Goal: Navigation & Orientation: Find specific page/section

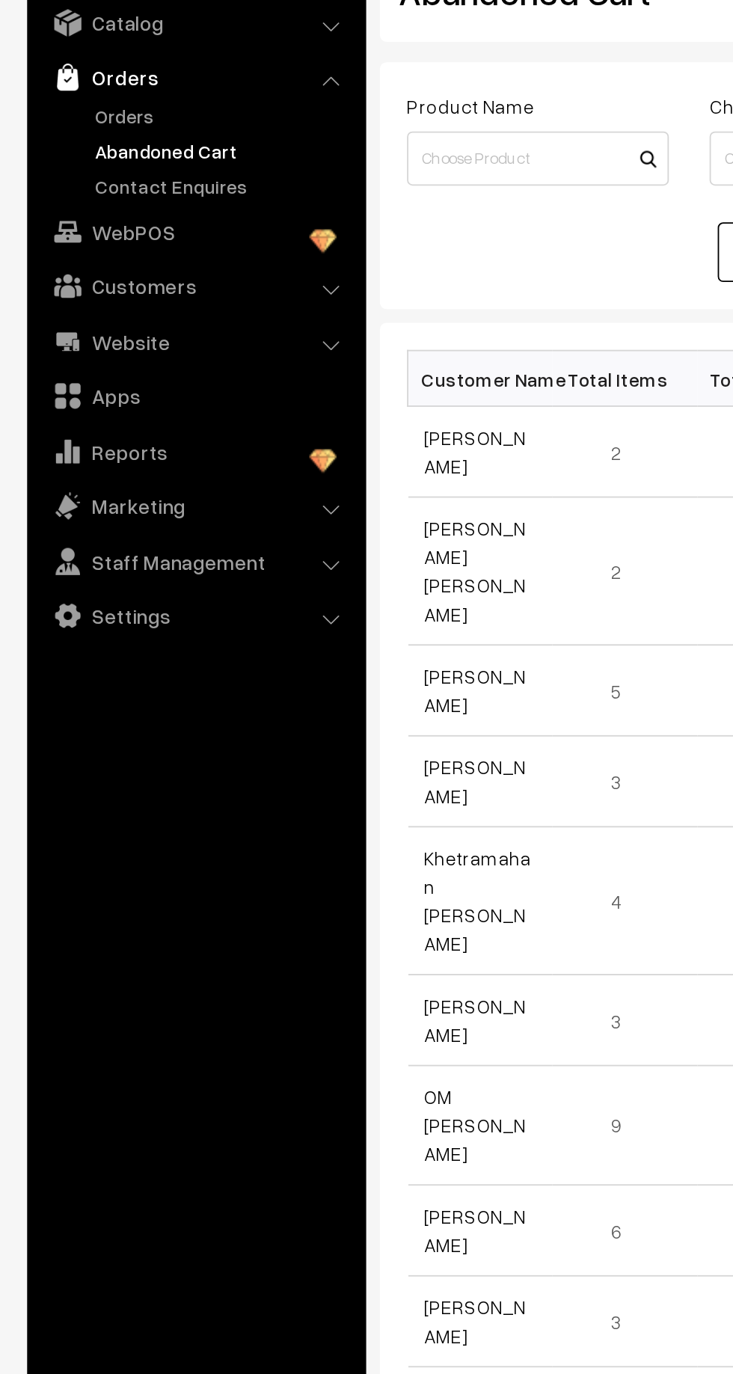
click at [61, 163] on link "Orders" at bounding box center [123, 167] width 148 height 16
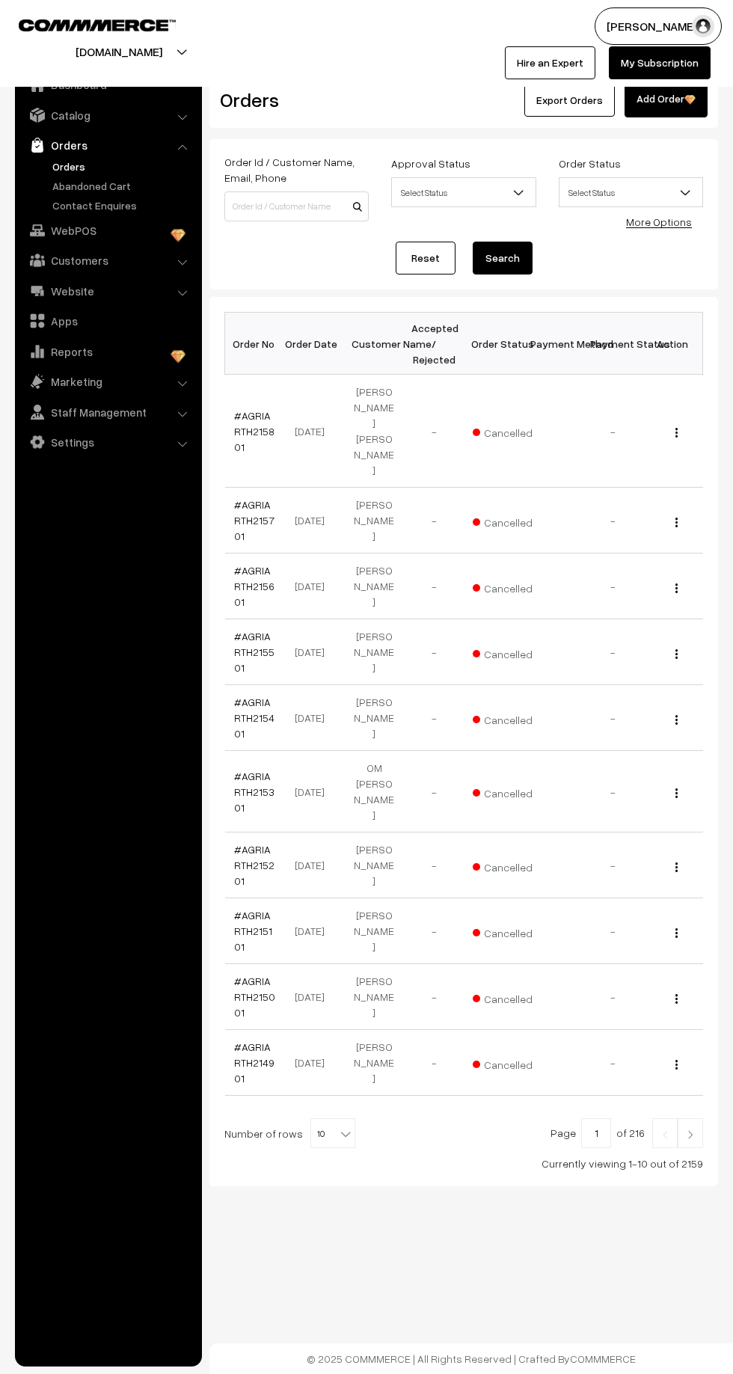
click at [90, 173] on link "Orders" at bounding box center [123, 167] width 148 height 16
click at [79, 197] on link "Contact Enquires" at bounding box center [123, 205] width 148 height 16
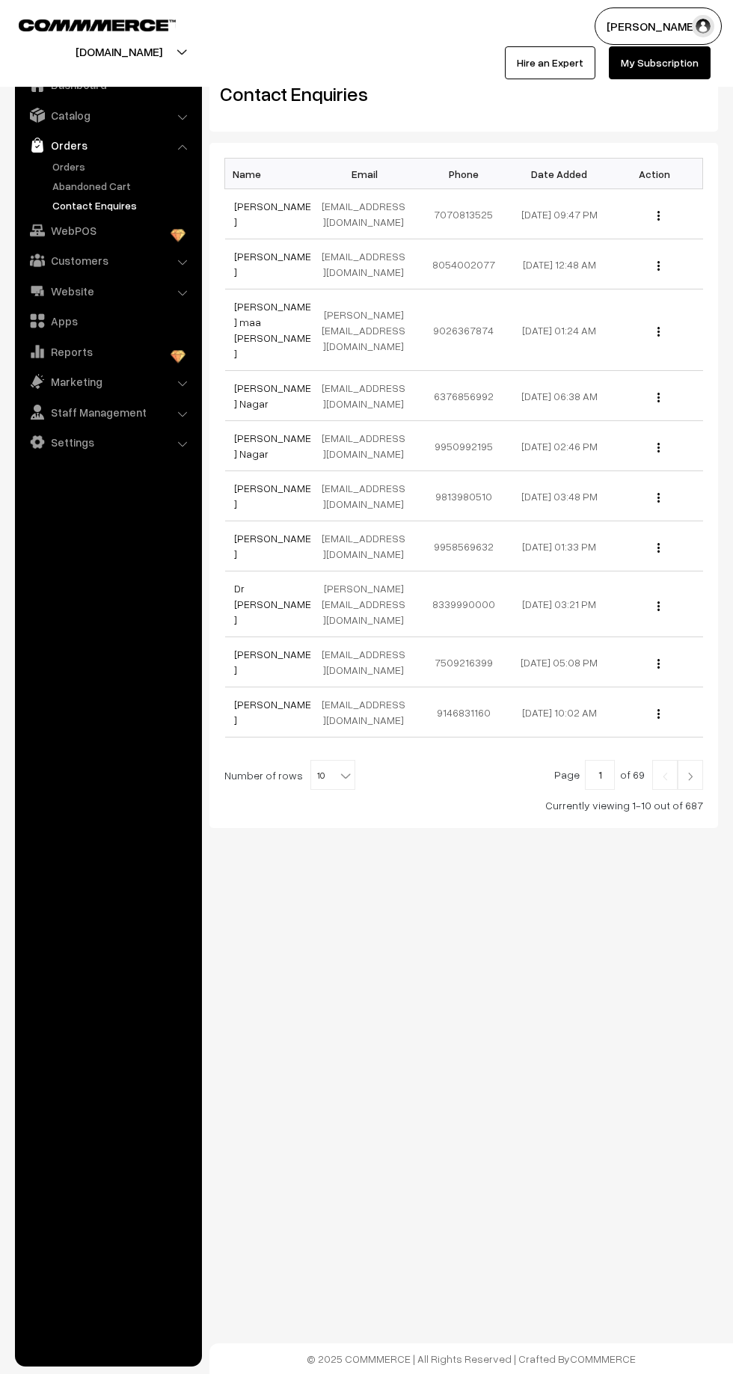
click at [78, 178] on link "Abandoned Cart" at bounding box center [123, 186] width 148 height 16
